Goal: Task Accomplishment & Management: Complete application form

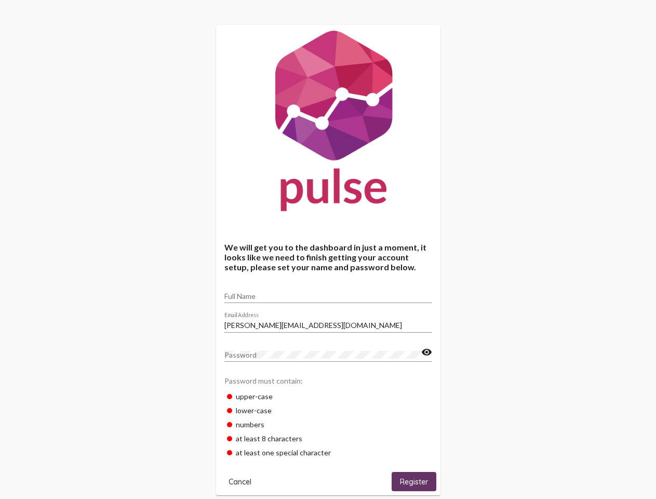
click at [328, 292] on input "Full Name" at bounding box center [328, 296] width 208 height 8
click at [328, 322] on input "[PERSON_NAME][EMAIL_ADDRESS][DOMAIN_NAME]" at bounding box center [328, 325] width 208 height 8
click at [426, 352] on mat-icon "visibility" at bounding box center [426, 352] width 11 height 12
click at [240, 481] on span "Cancel" at bounding box center [240, 481] width 23 height 9
click at [414, 481] on html "We will get you to the dashboard in just a moment, it looks like we need to fin…" at bounding box center [328, 398] width 656 height 796
